Goal: Task Accomplishment & Management: Manage account settings

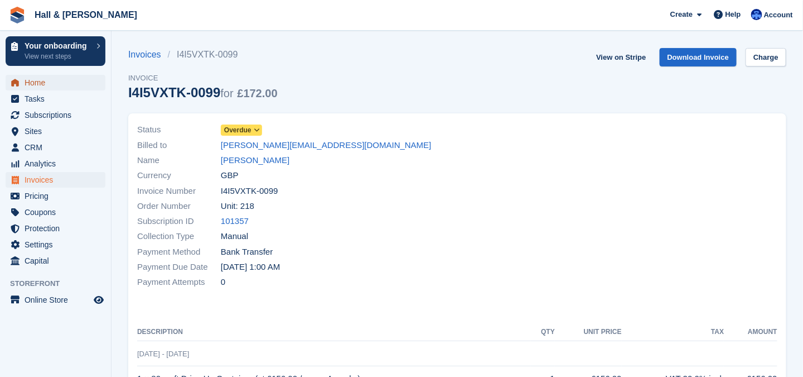
click at [36, 81] on span "Home" at bounding box center [58, 83] width 67 height 16
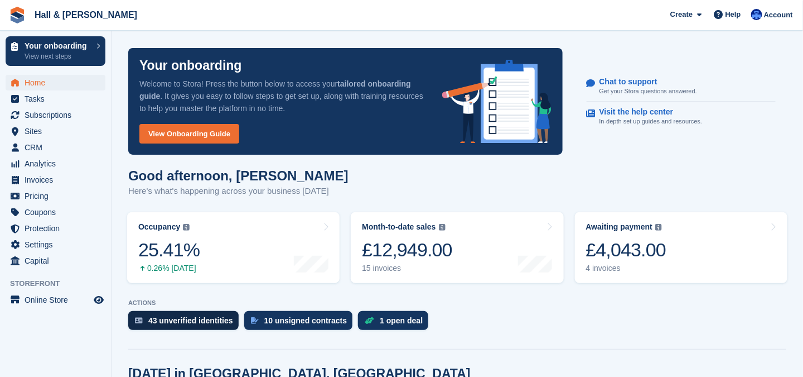
click at [191, 319] on div "43 unverified identities" at bounding box center [190, 320] width 85 height 9
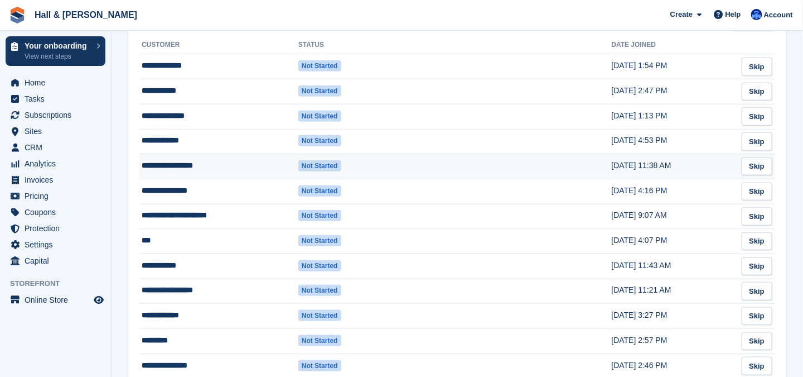
scroll to position [112, 0]
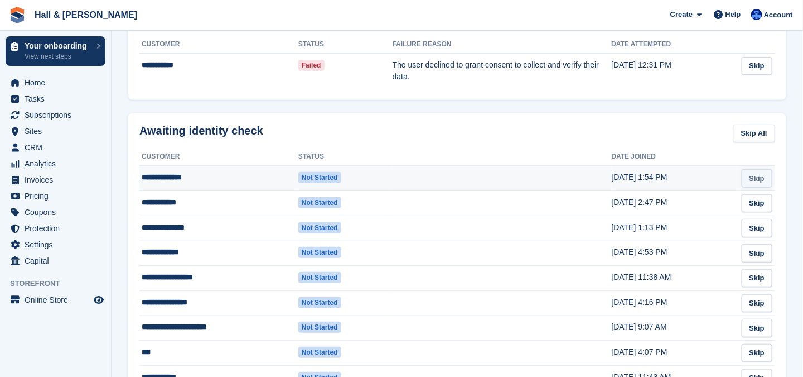
click at [753, 179] on link "Skip" at bounding box center [757, 178] width 31 height 18
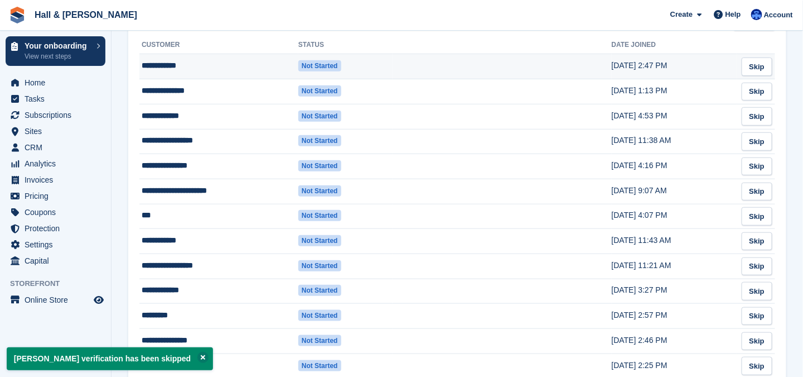
scroll to position [279, 0]
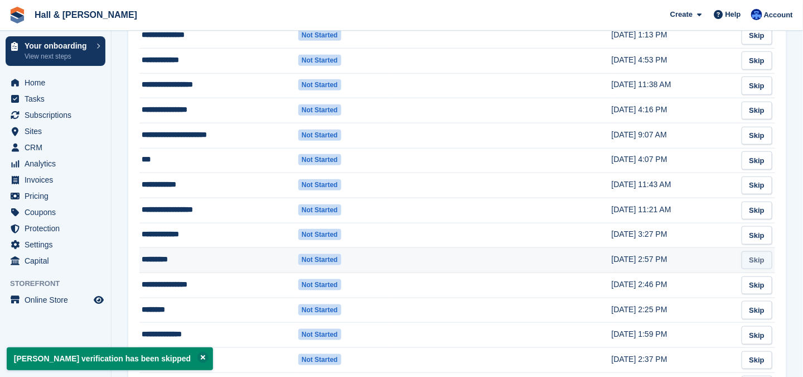
click at [758, 259] on link "Skip" at bounding box center [757, 260] width 31 height 18
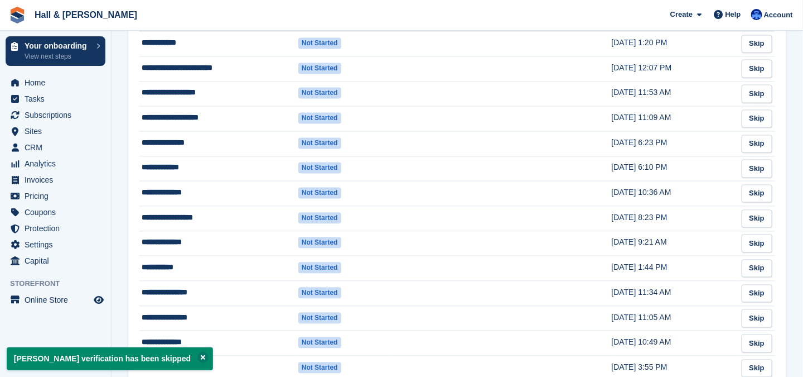
scroll to position [965, 0]
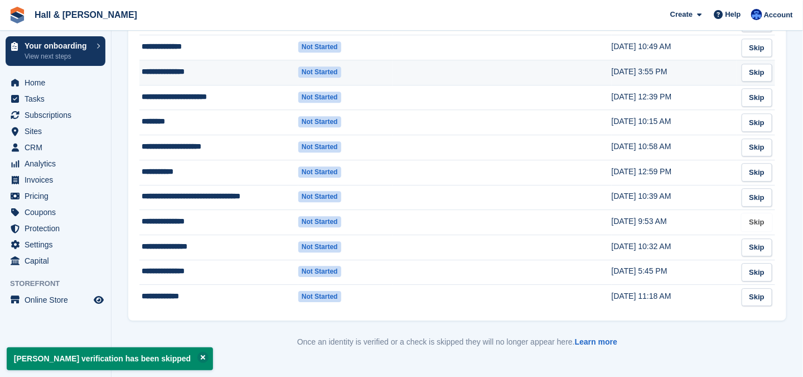
drag, startPoint x: 757, startPoint y: 213, endPoint x: 455, endPoint y: 60, distance: 337.9
click at [757, 213] on link "Skip" at bounding box center [757, 222] width 31 height 18
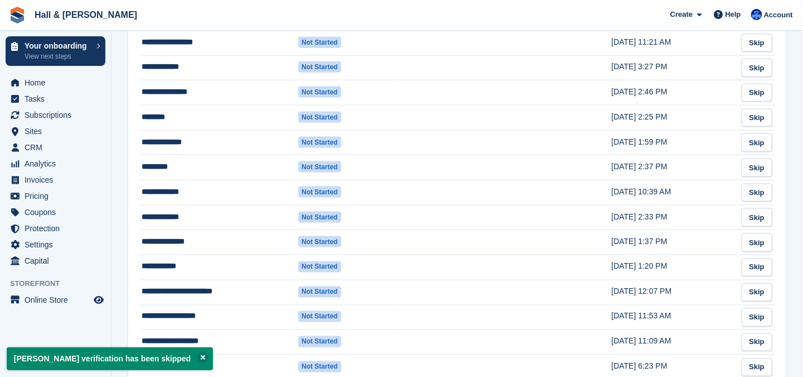
scroll to position [502, 0]
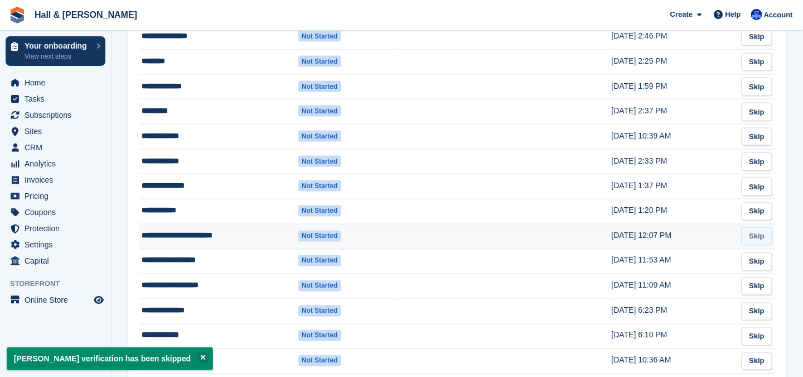
click at [751, 232] on link "Skip" at bounding box center [757, 236] width 31 height 18
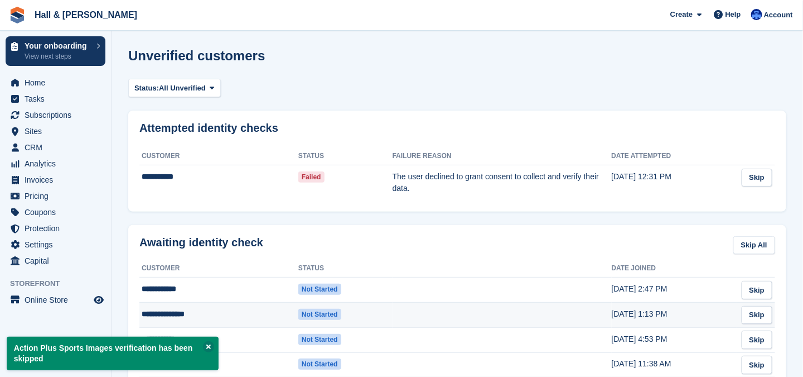
scroll to position [167, 0]
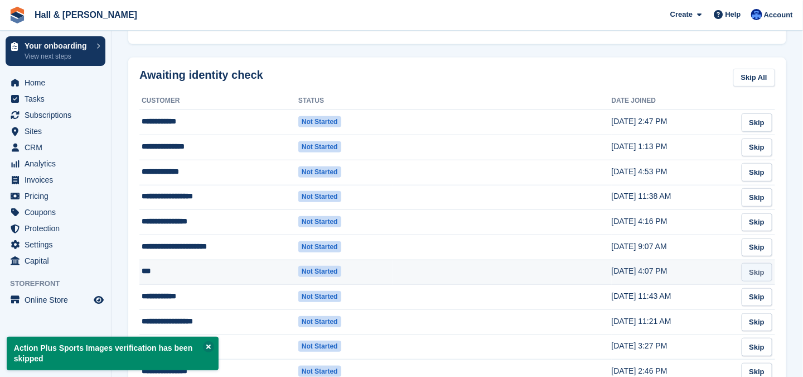
click at [762, 271] on link "Skip" at bounding box center [757, 272] width 31 height 18
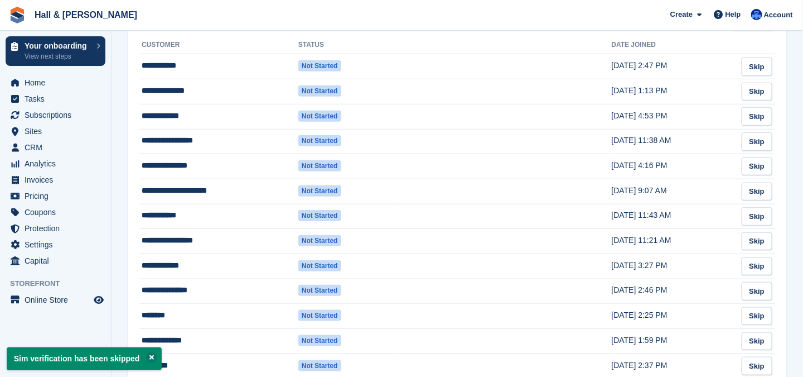
scroll to position [335, 0]
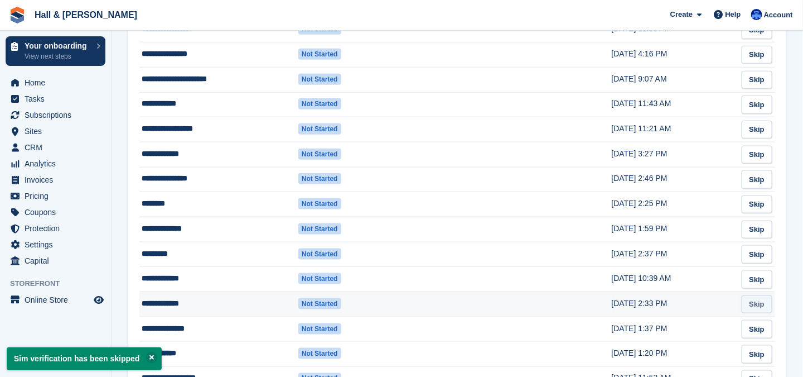
click at [751, 299] on link "Skip" at bounding box center [757, 304] width 31 height 18
click at [750, 300] on link "Skip" at bounding box center [757, 304] width 31 height 18
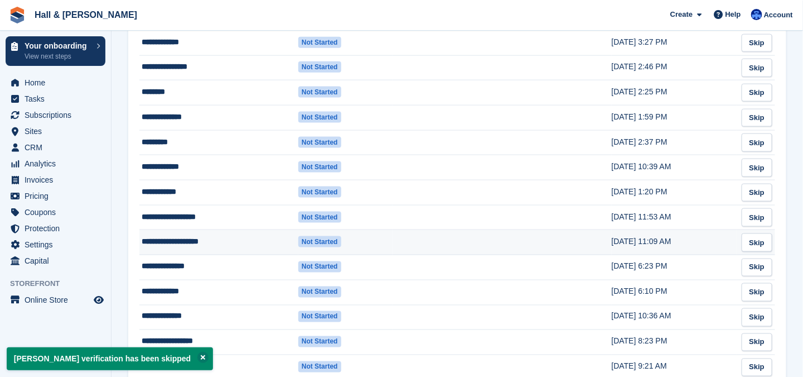
scroll to position [502, 0]
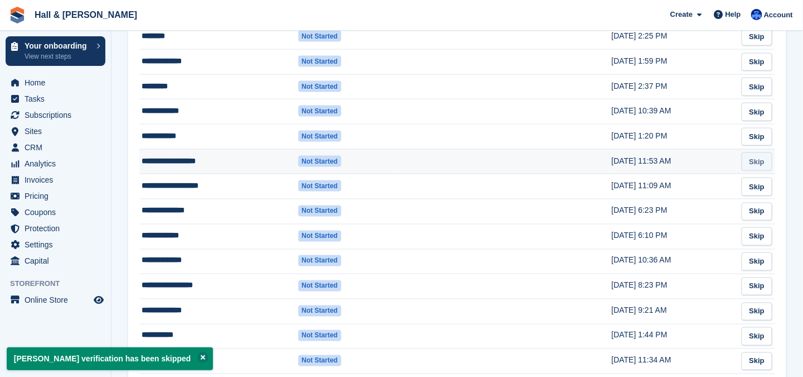
click at [752, 157] on link "Skip" at bounding box center [757, 161] width 31 height 18
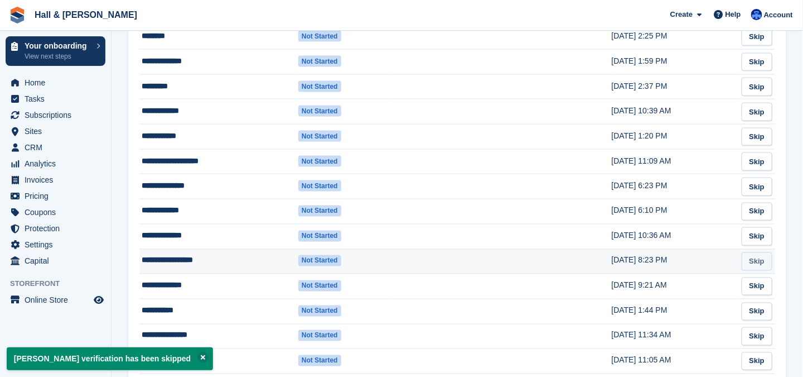
click at [749, 258] on link "Skip" at bounding box center [757, 261] width 31 height 18
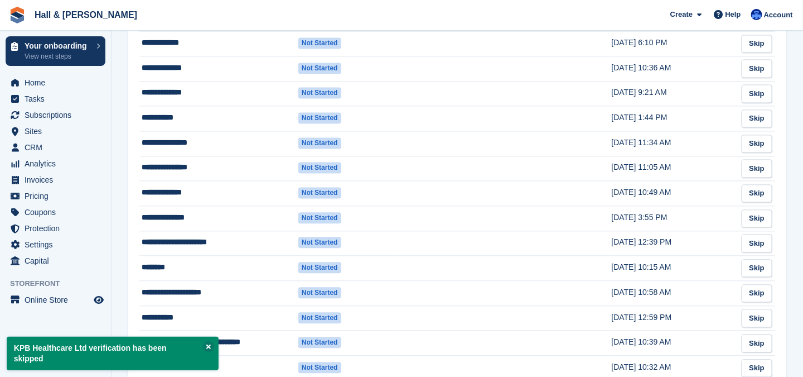
scroll to position [792, 0]
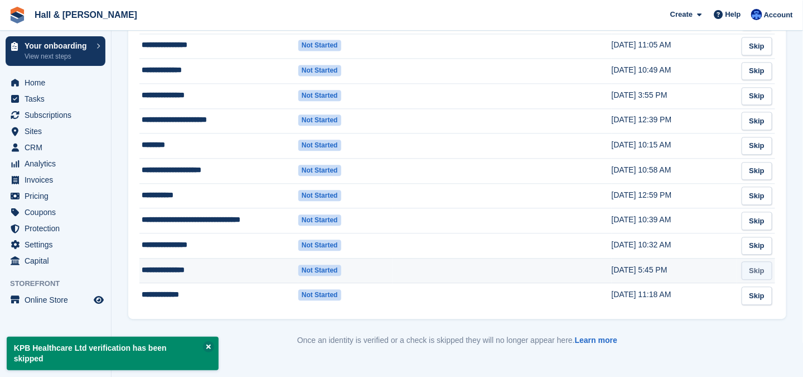
click at [753, 262] on link "Skip" at bounding box center [757, 270] width 31 height 18
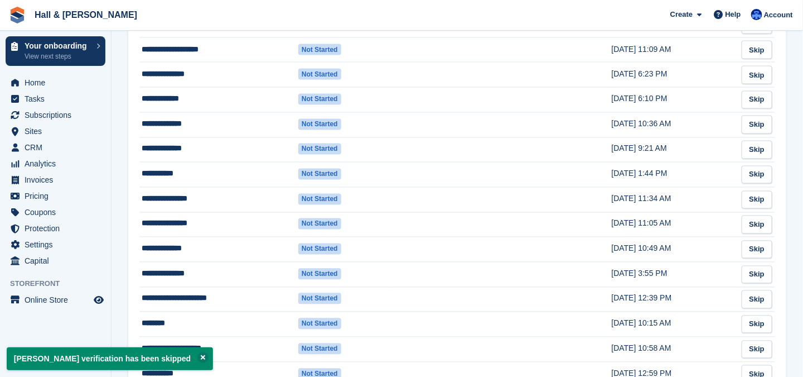
scroll to position [768, 0]
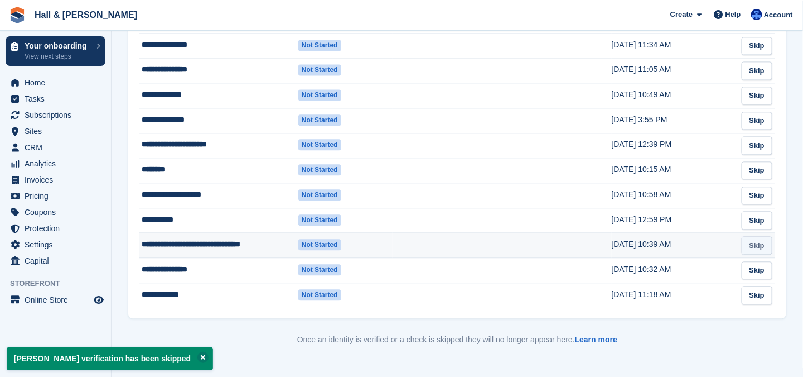
click at [763, 238] on link "Skip" at bounding box center [757, 245] width 31 height 18
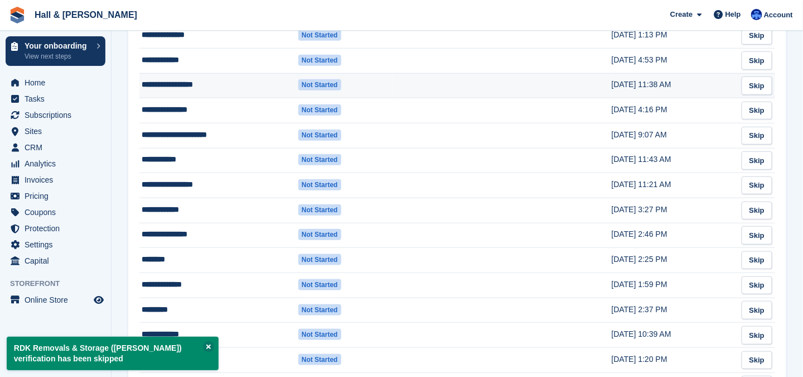
scroll to position [335, 0]
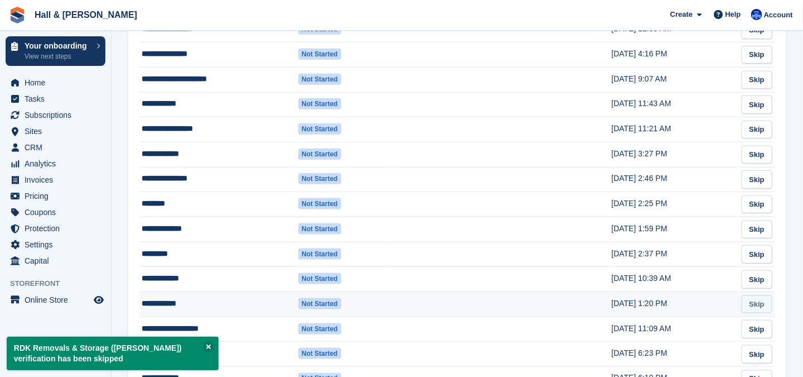
click at [761, 301] on link "Skip" at bounding box center [757, 304] width 31 height 18
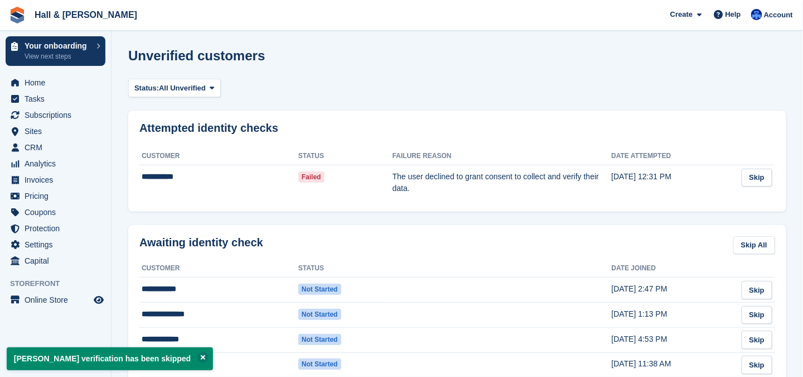
scroll to position [112, 0]
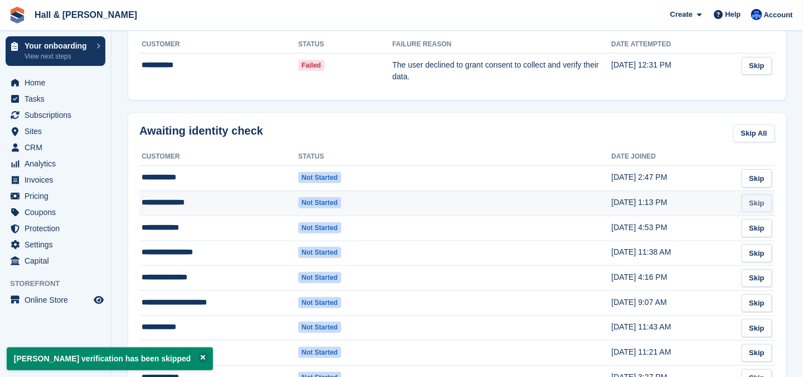
click at [754, 203] on link "Skip" at bounding box center [757, 203] width 31 height 18
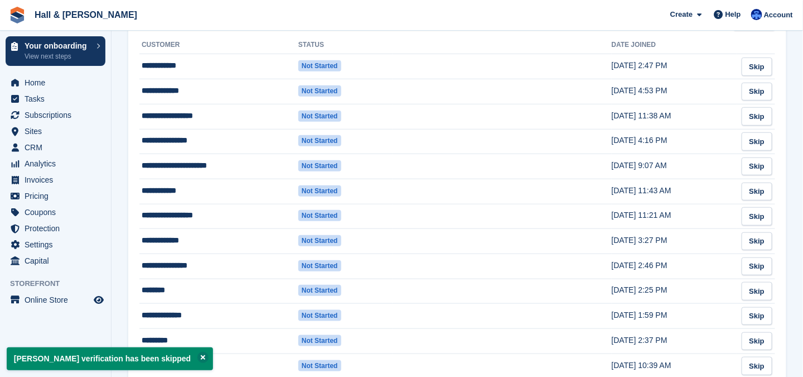
scroll to position [279, 0]
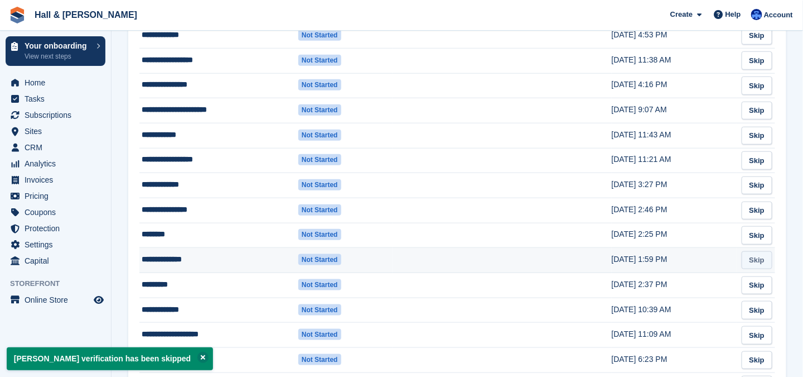
click at [759, 257] on link "Skip" at bounding box center [757, 260] width 31 height 18
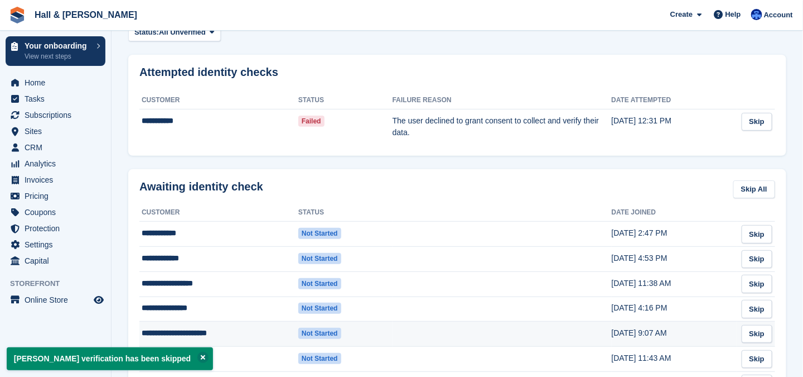
scroll to position [112, 0]
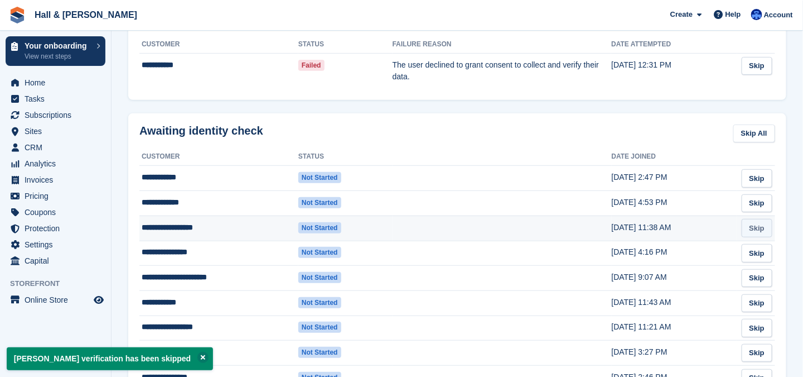
click at [753, 230] on link "Skip" at bounding box center [757, 228] width 31 height 18
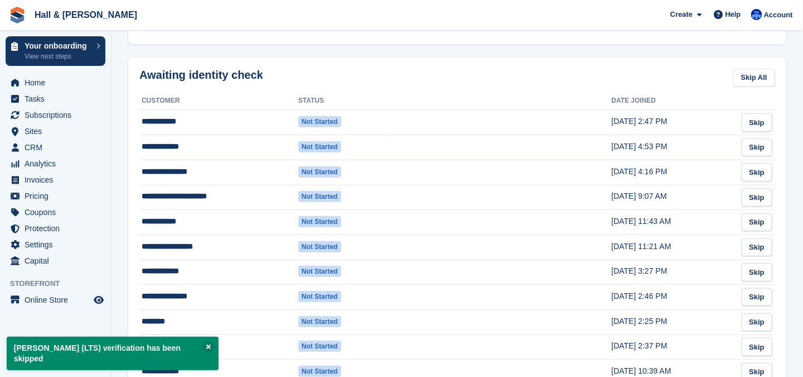
scroll to position [279, 0]
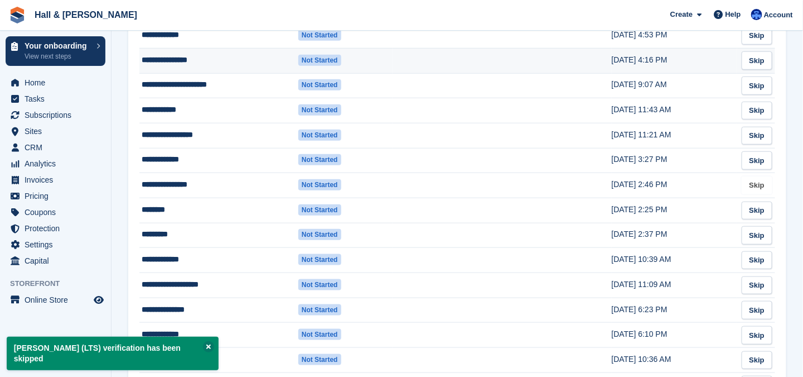
drag, startPoint x: 758, startPoint y: 184, endPoint x: 460, endPoint y: 67, distance: 320.0
click at [758, 184] on link "Skip" at bounding box center [757, 185] width 31 height 18
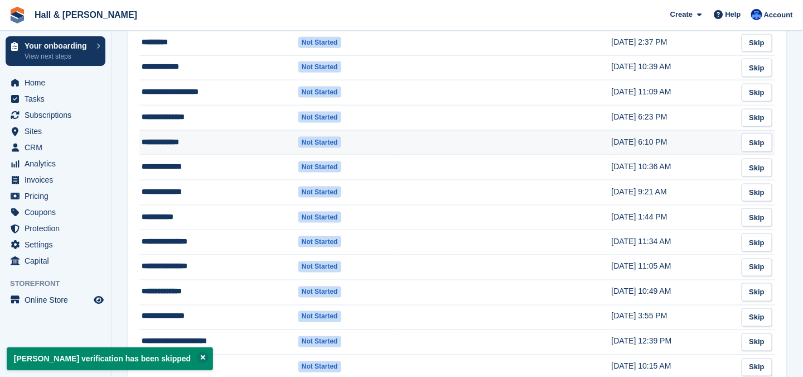
scroll to position [502, 0]
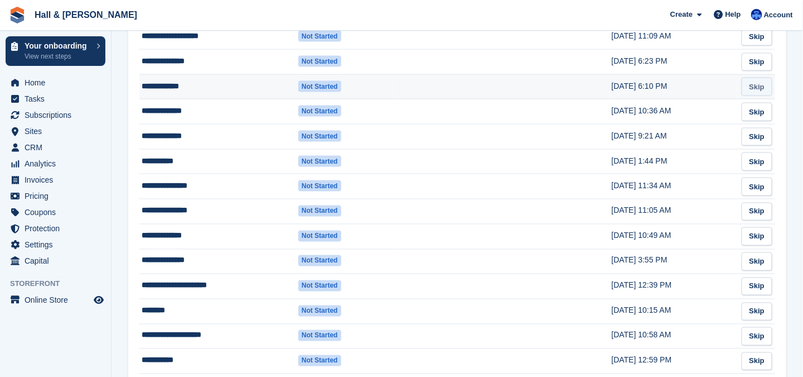
click at [749, 83] on link "Skip" at bounding box center [757, 87] width 31 height 18
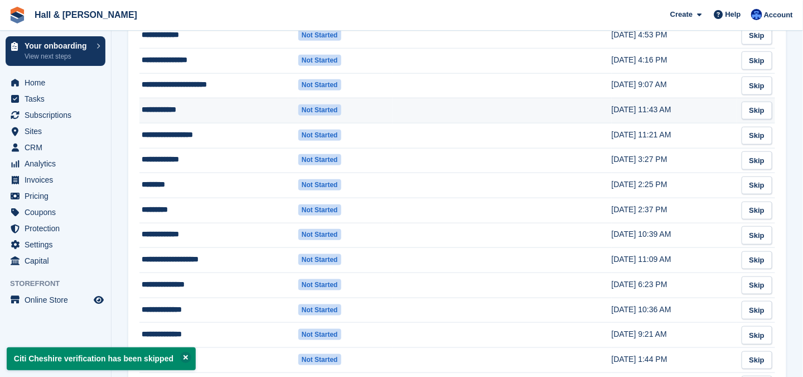
scroll to position [335, 0]
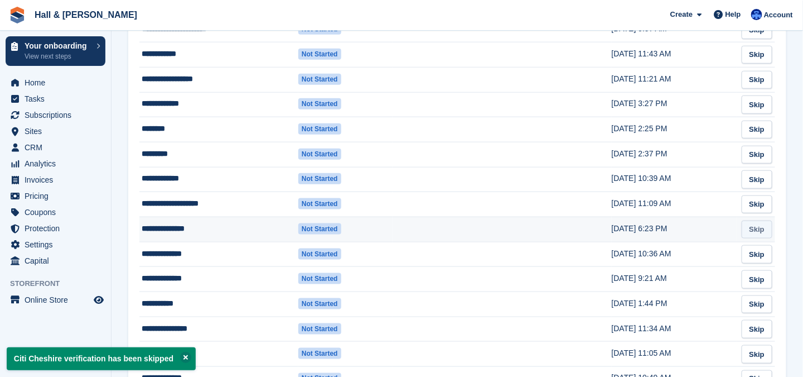
click at [766, 228] on link "Skip" at bounding box center [757, 229] width 31 height 18
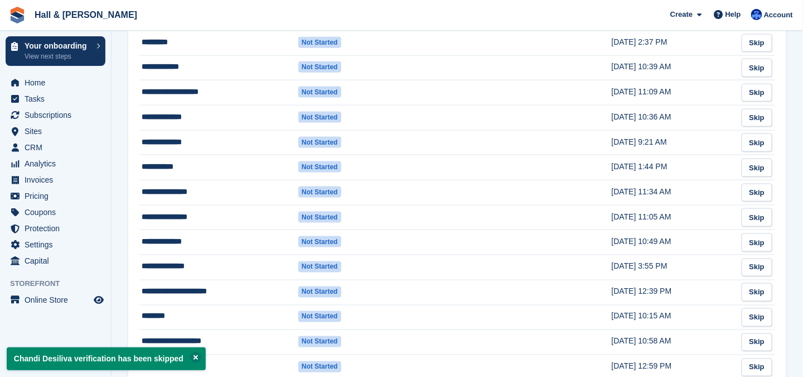
scroll to position [558, 0]
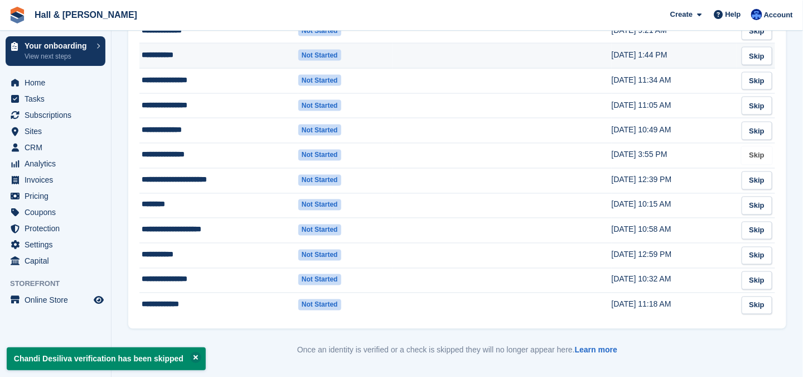
drag, startPoint x: 763, startPoint y: 152, endPoint x: 458, endPoint y: 63, distance: 318.0
click at [763, 152] on link "Skip" at bounding box center [757, 156] width 31 height 18
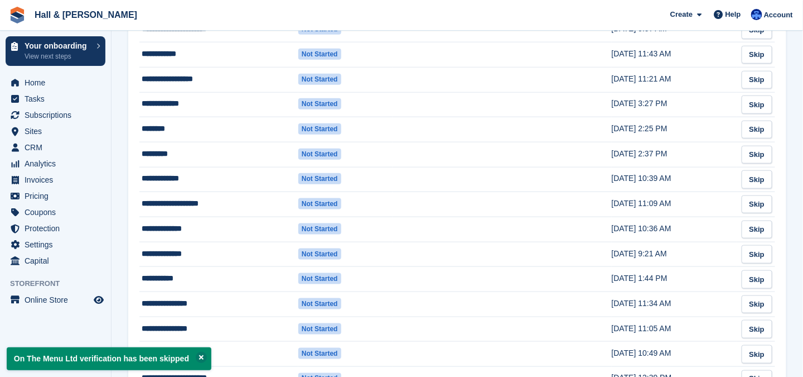
scroll to position [391, 0]
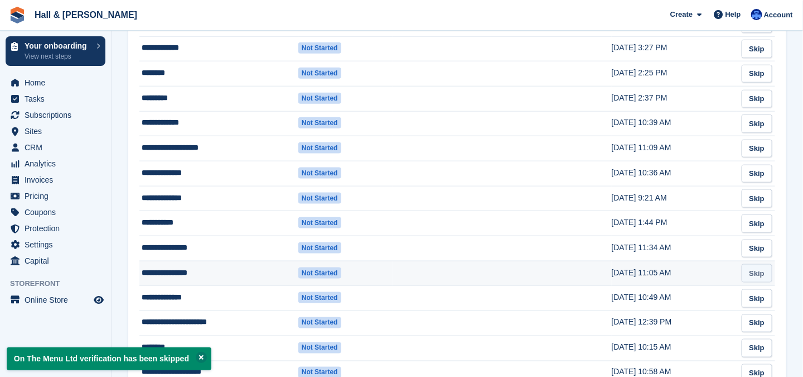
click at [748, 268] on link "Skip" at bounding box center [757, 273] width 31 height 18
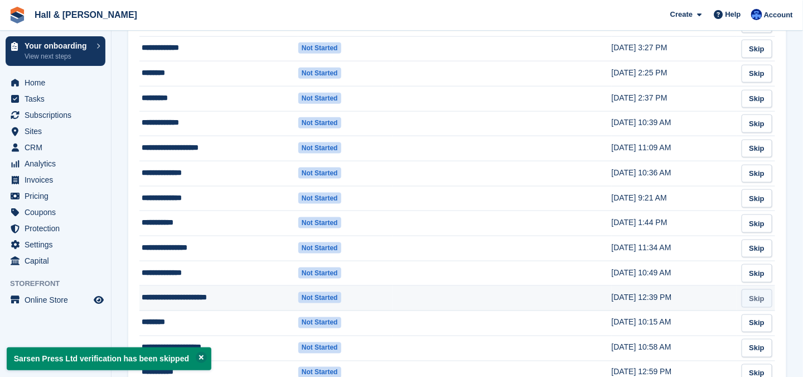
click at [764, 292] on link "Skip" at bounding box center [757, 298] width 31 height 18
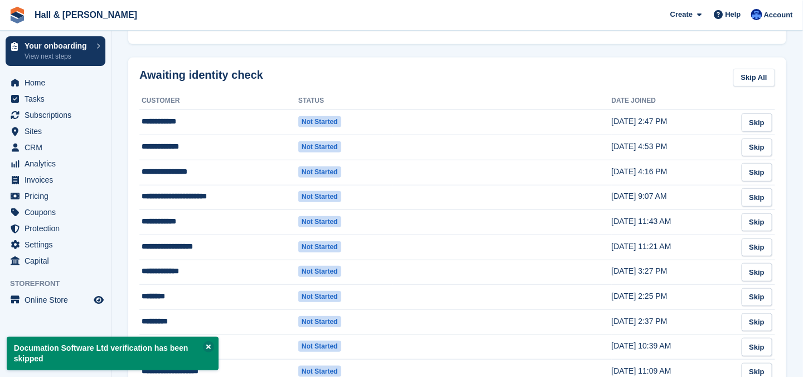
scroll to position [335, 0]
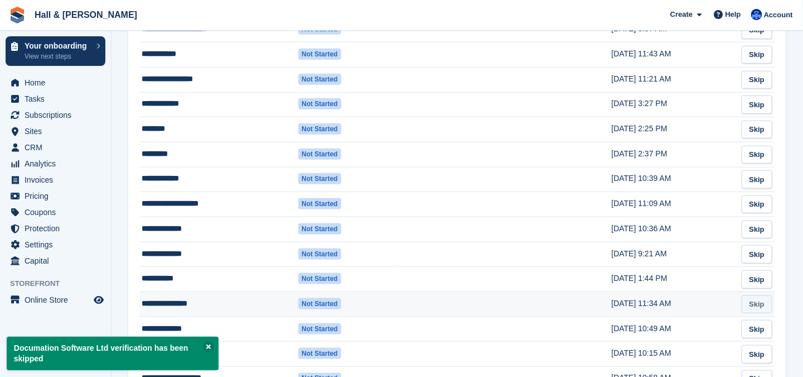
click at [753, 304] on link "Skip" at bounding box center [757, 304] width 31 height 18
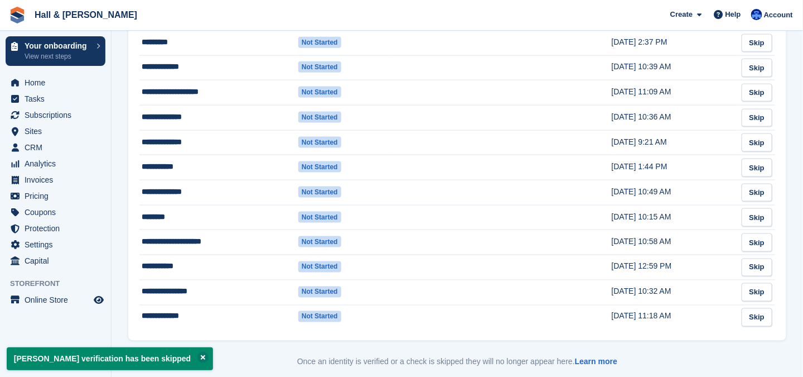
scroll to position [471, 0]
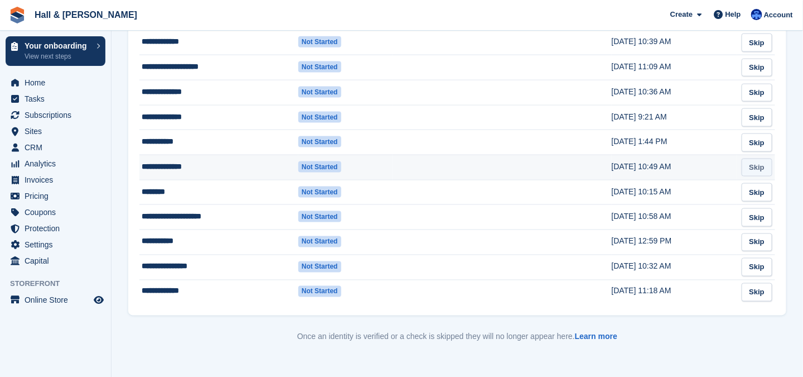
click at [753, 165] on link "Skip" at bounding box center [757, 167] width 31 height 18
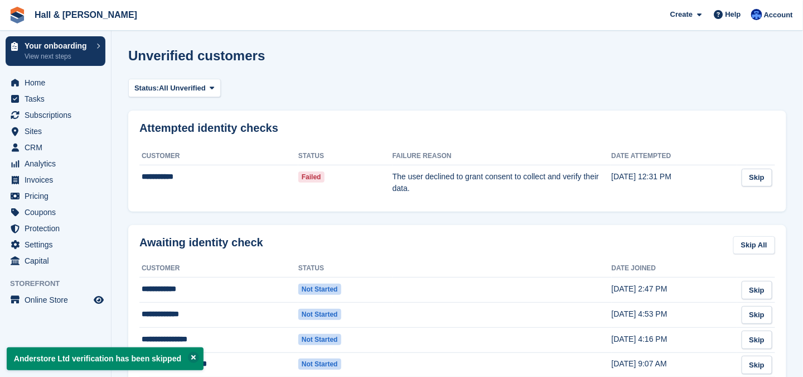
scroll to position [167, 0]
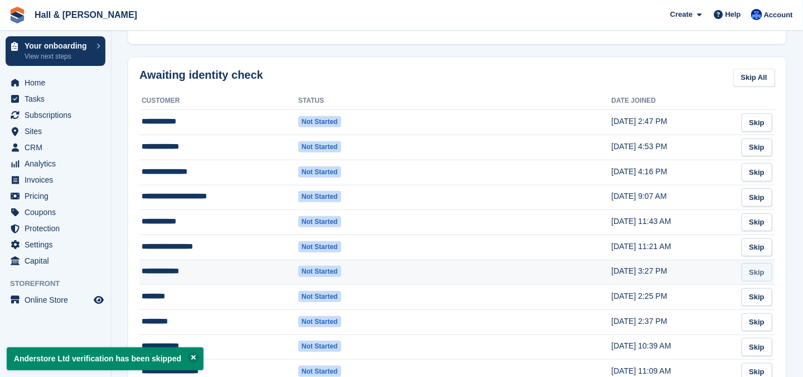
click at [754, 270] on link "Skip" at bounding box center [757, 272] width 31 height 18
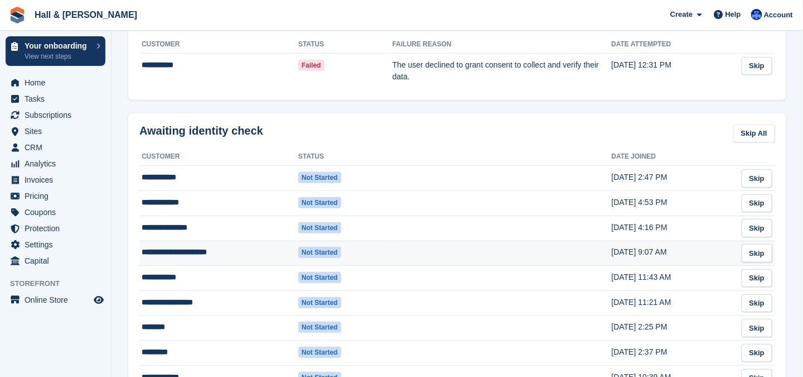
scroll to position [279, 0]
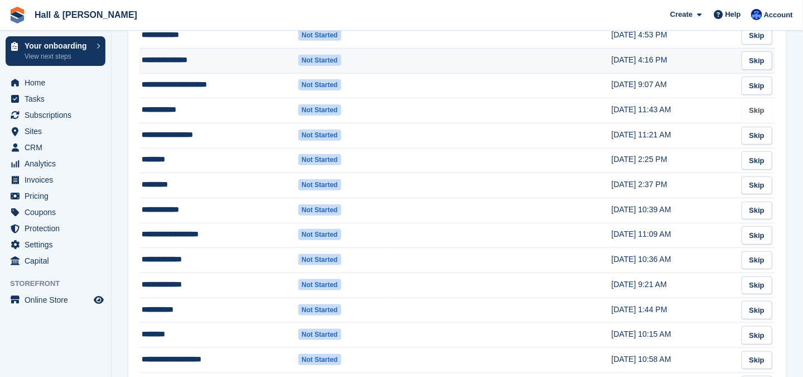
drag, startPoint x: 753, startPoint y: 108, endPoint x: 464, endPoint y: 62, distance: 292.6
click at [753, 108] on link "Skip" at bounding box center [757, 111] width 31 height 18
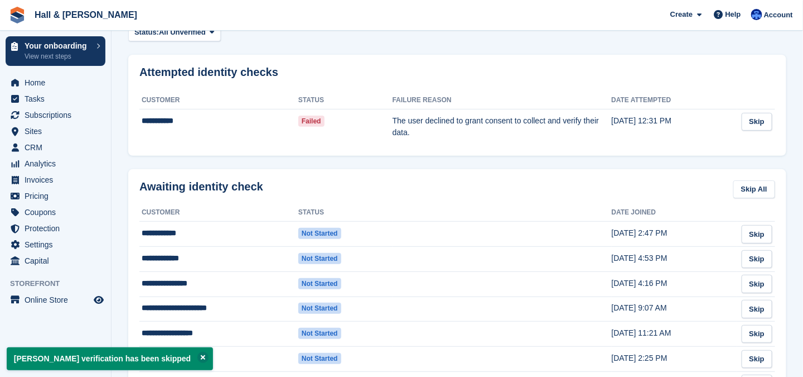
scroll to position [112, 0]
